Goal: Information Seeking & Learning: Learn about a topic

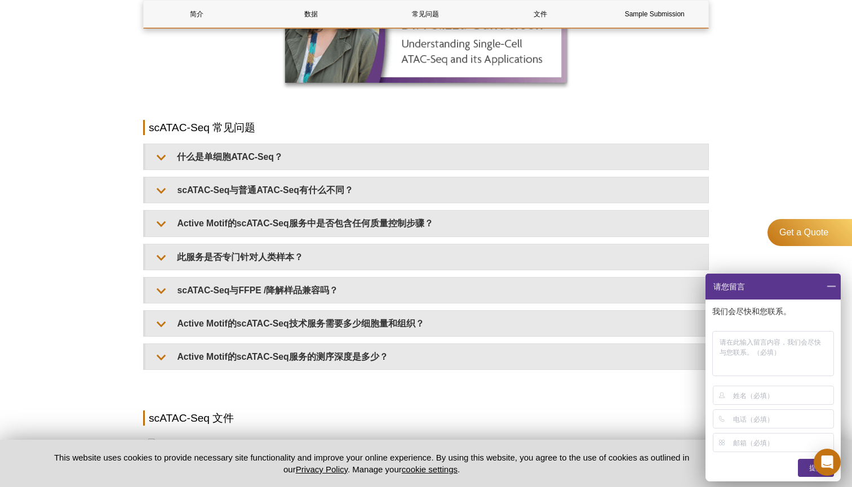
scroll to position [1311, 0]
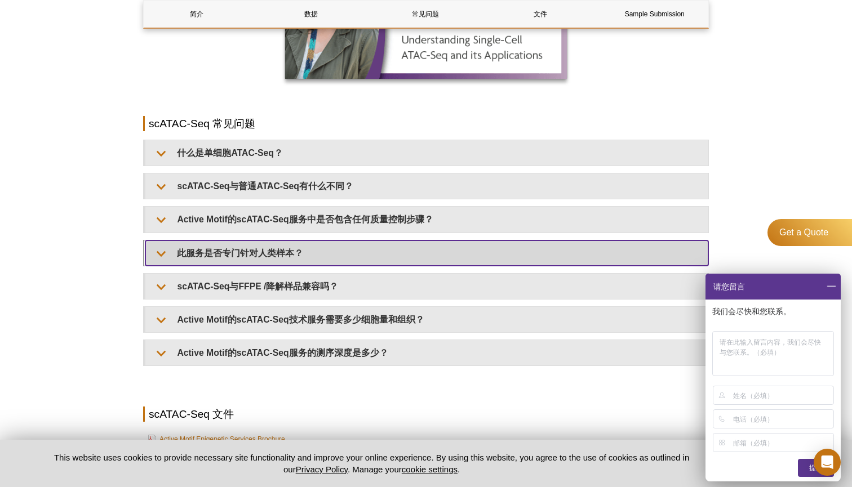
click at [169, 266] on summary "此服务是否专门针对人类样本？" at bounding box center [426, 253] width 563 height 25
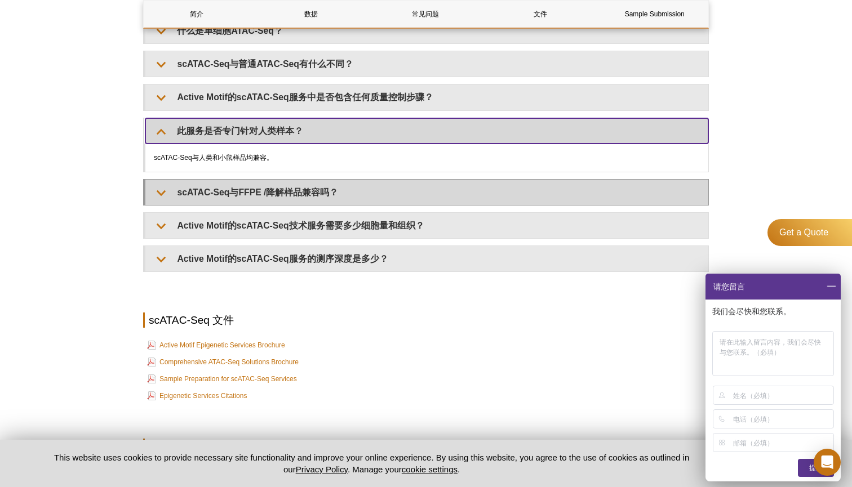
scroll to position [1440, 0]
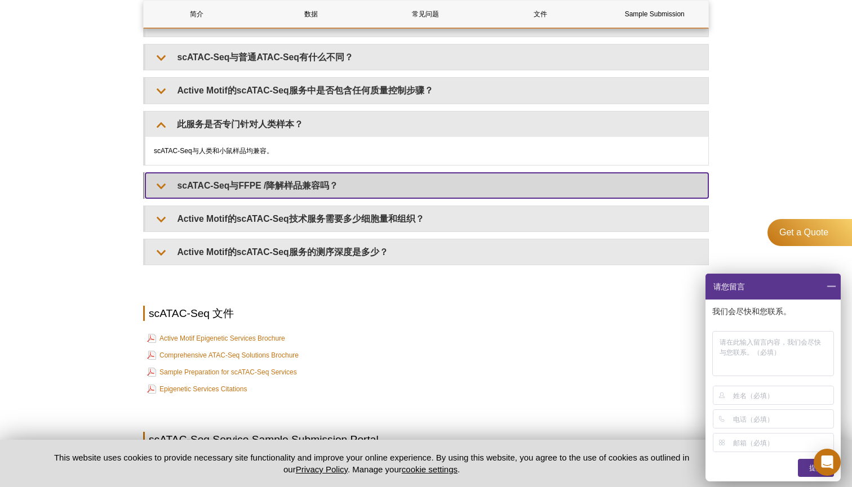
click at [169, 198] on summary "scATAC-Seq与FFPE /降解样品兼容吗？" at bounding box center [426, 185] width 563 height 25
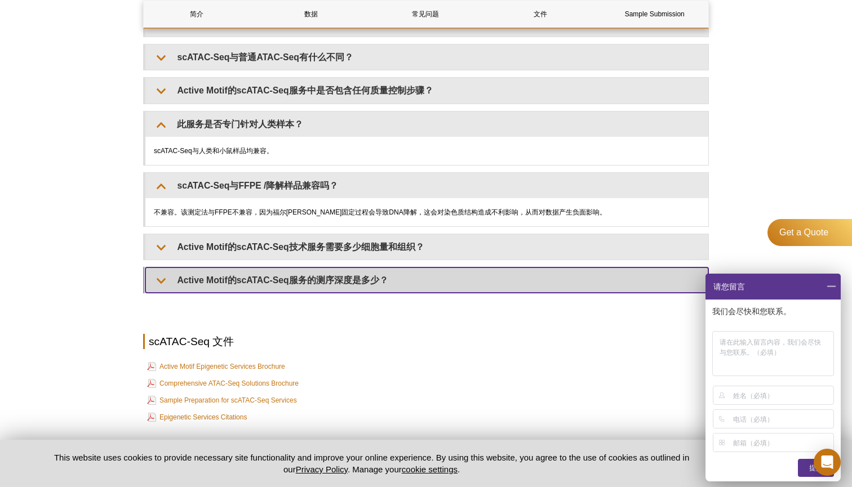
click at [165, 293] on summary "Active Motif的scATAC-Seq服务的测序深度是多少？" at bounding box center [426, 280] width 563 height 25
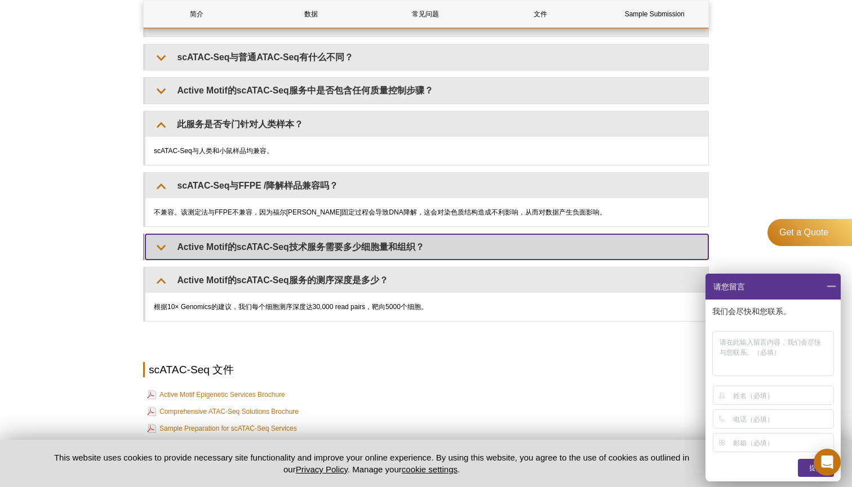
click at [170, 260] on summary "Active Motif的scATAC-Seq技术服务需要多少细胞量和组织？" at bounding box center [426, 246] width 563 height 25
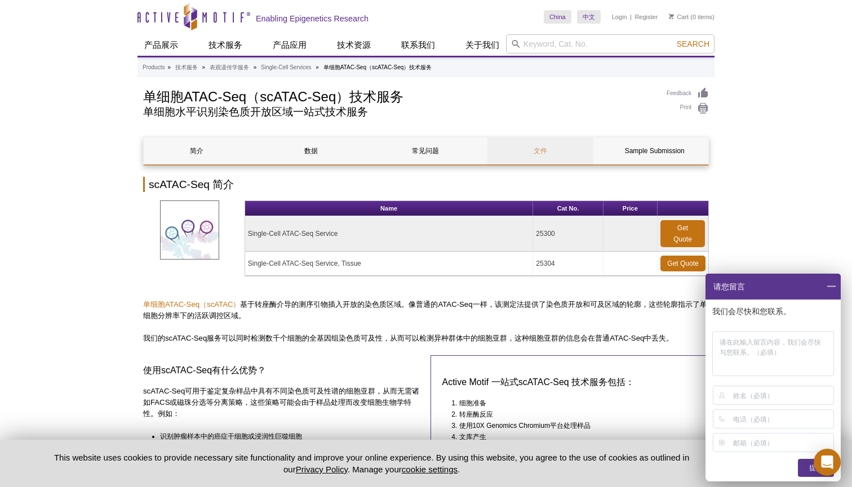
scroll to position [0, 0]
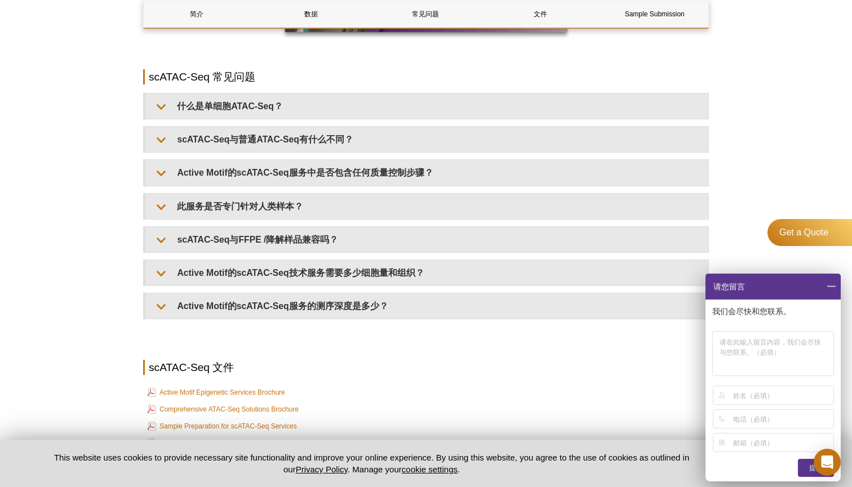
scroll to position [1361, 0]
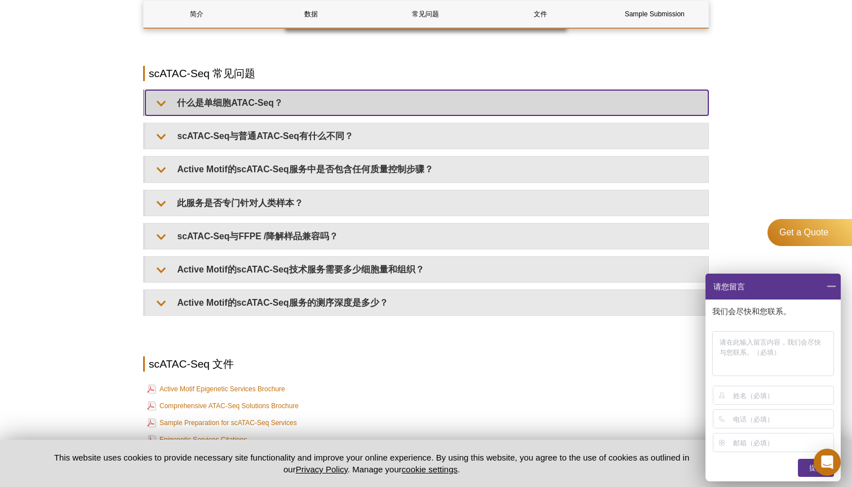
click at [171, 104] on summary "什么是单细胞ATAC-Seq？" at bounding box center [426, 102] width 563 height 25
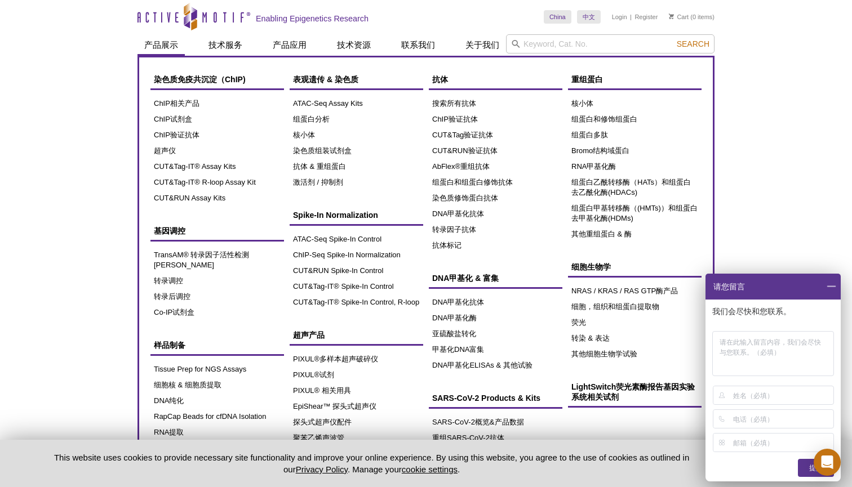
scroll to position [0, 0]
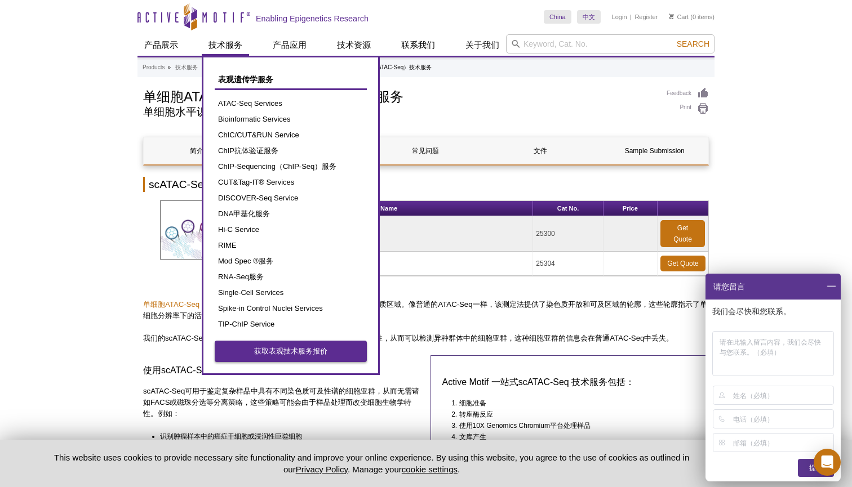
click at [273, 354] on link "获取表观技术服务报价" at bounding box center [291, 351] width 152 height 21
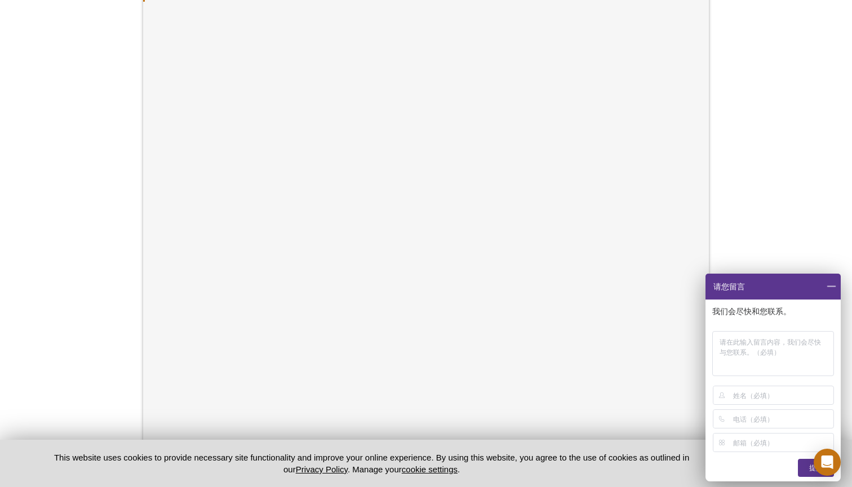
scroll to position [239, 0]
